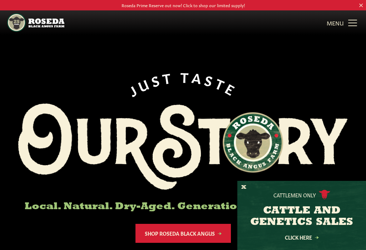
click at [349, 25] on link "MENU CLOSE" at bounding box center [343, 22] width 32 height 14
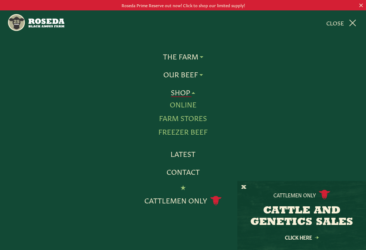
click at [190, 104] on link "Online" at bounding box center [183, 104] width 27 height 9
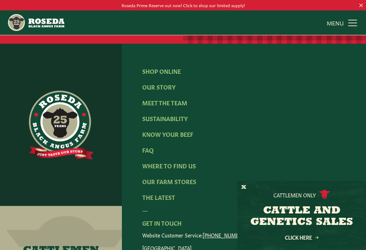
scroll to position [1265, 0]
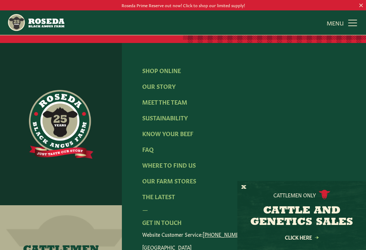
click at [178, 103] on link "Meet The Team" at bounding box center [164, 102] width 45 height 8
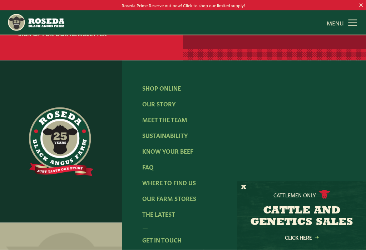
scroll to position [998, 0]
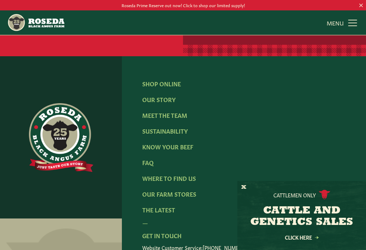
click at [181, 190] on link "Our Farm Stores" at bounding box center [169, 194] width 54 height 8
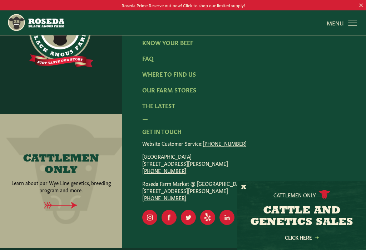
scroll to position [1229, 0]
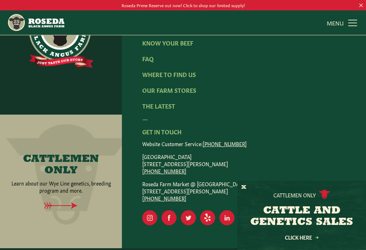
click at [351, 29] on link "MENU CLOSE" at bounding box center [343, 22] width 32 height 14
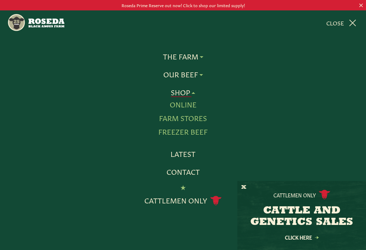
click at [190, 105] on link "Online" at bounding box center [183, 104] width 27 height 9
